Goal: Task Accomplishment & Management: Manage account settings

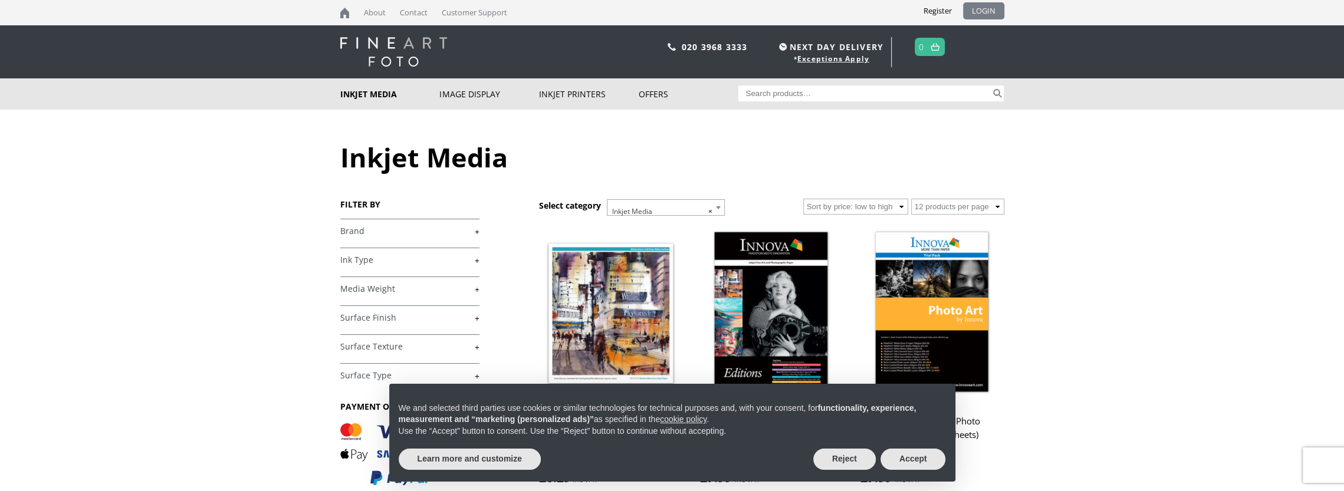
click at [981, 13] on link "LOGIN" at bounding box center [983, 10] width 41 height 17
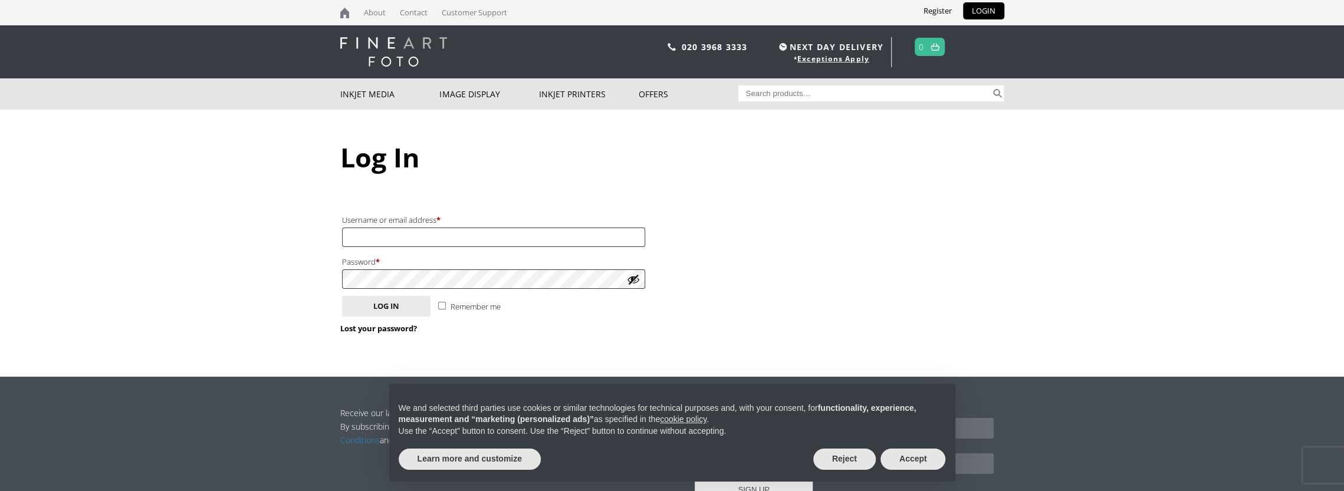
click at [579, 363] on div "Log In Login Username or email address * Required Password * Required Remember …" at bounding box center [672, 243] width 664 height 267
click at [448, 222] on label "Username or email address * Required" at bounding box center [493, 219] width 303 height 15
click at [448, 228] on input "Username or email address * Required" at bounding box center [493, 237] width 303 height 19
click at [448, 231] on input "Username or email address * Required" at bounding box center [493, 237] width 303 height 19
type input "foto-world@outlook.com"
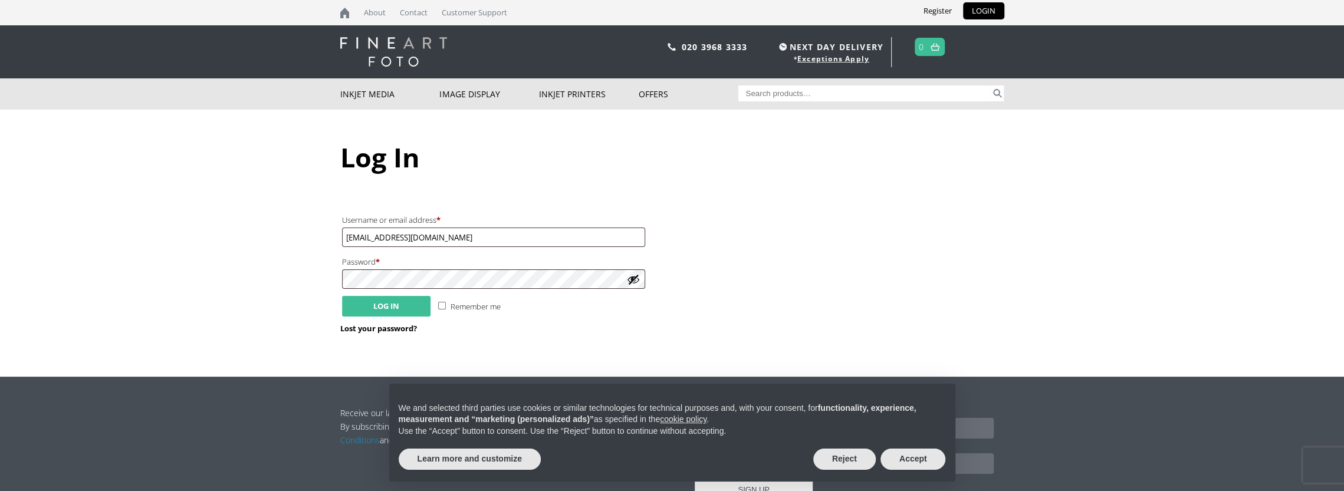
click at [403, 300] on button "Log in" at bounding box center [386, 306] width 88 height 21
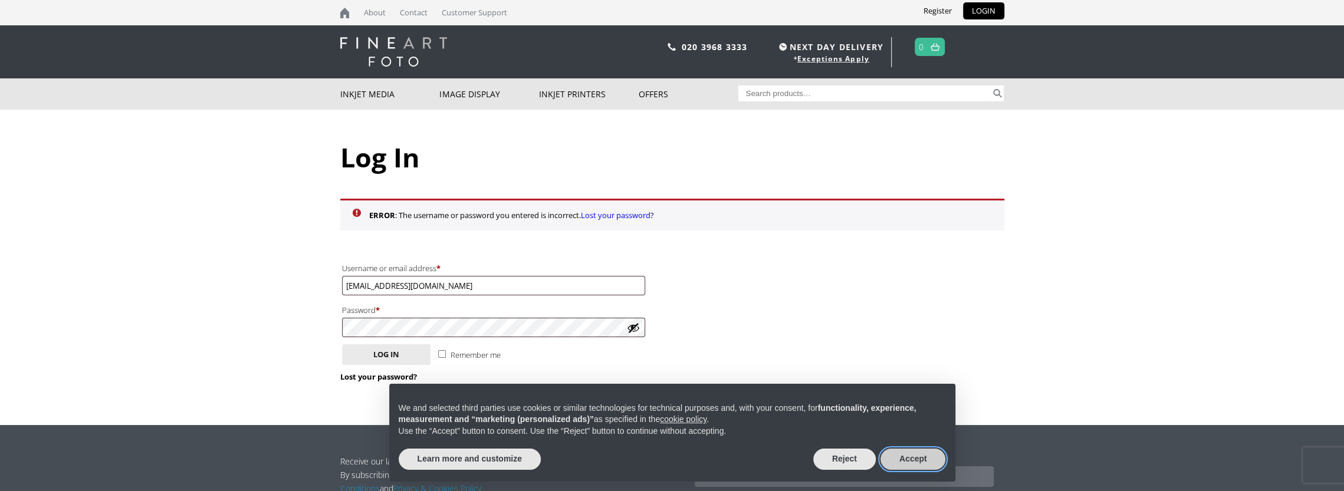
click at [911, 462] on button "Accept" at bounding box center [913, 459] width 65 height 21
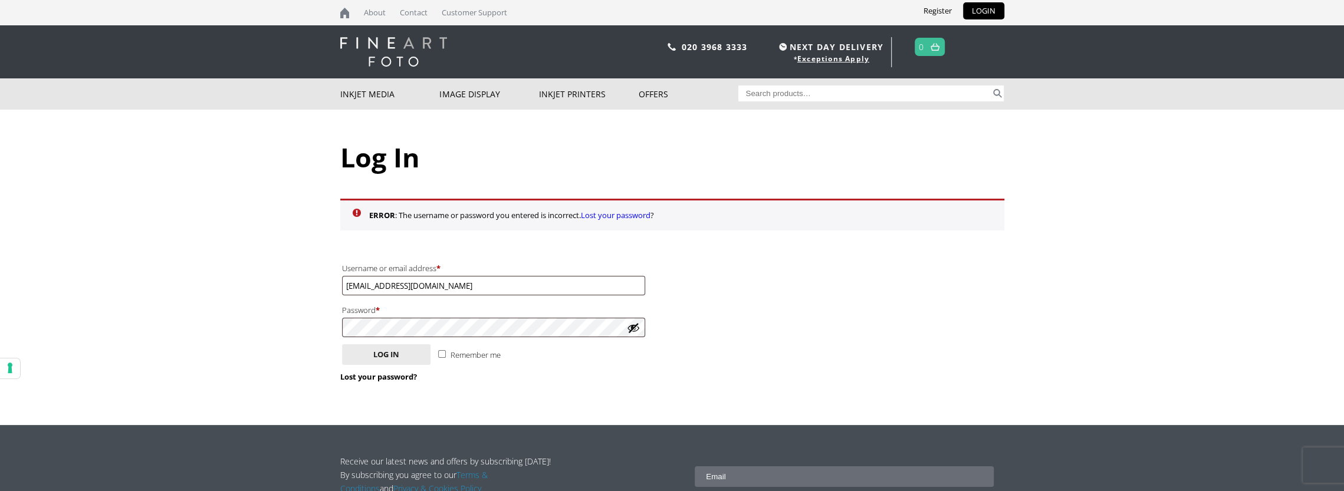
click at [630, 214] on link "Lost your password" at bounding box center [616, 215] width 70 height 11
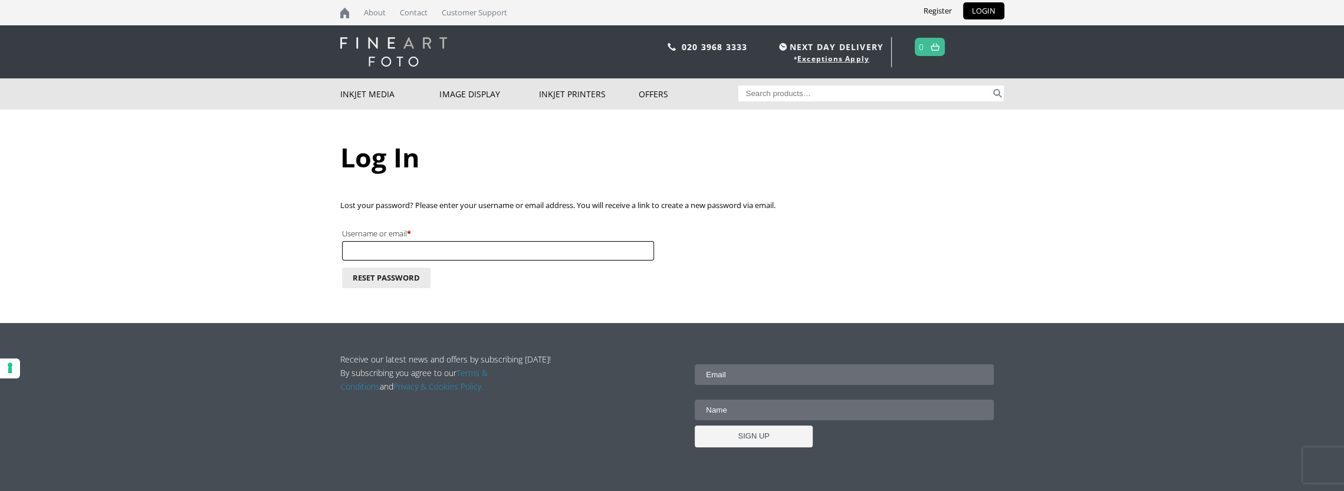
click at [415, 252] on input "Username or email * Required" at bounding box center [498, 250] width 312 height 19
type input "foto-world@outlook.com"
click at [395, 279] on button "Reset password" at bounding box center [386, 278] width 88 height 21
